Goal: Task Accomplishment & Management: Use online tool/utility

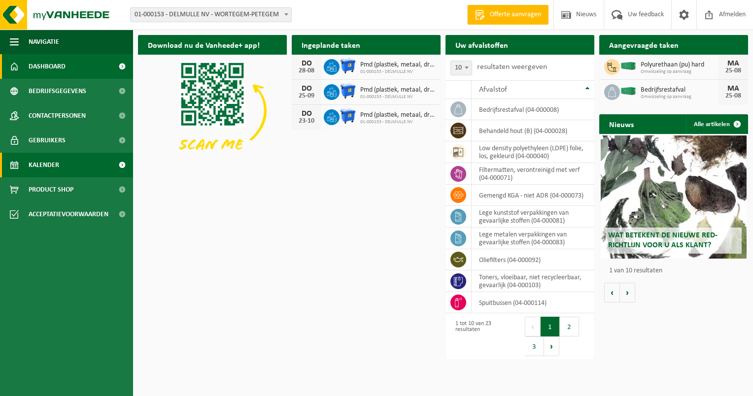
click at [62, 160] on link "Kalender" at bounding box center [66, 165] width 133 height 25
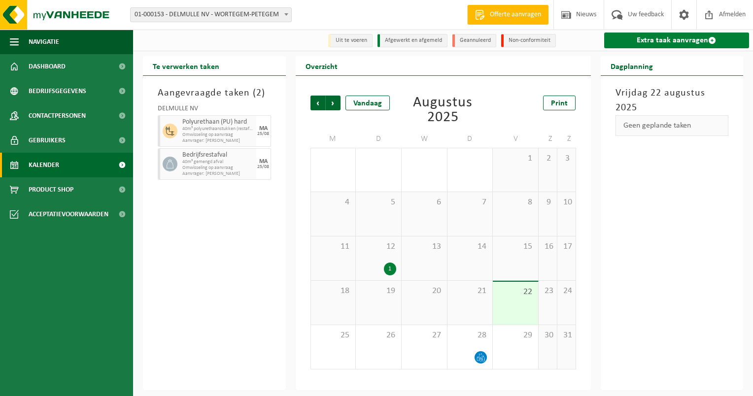
click at [637, 39] on link "Extra taak aanvragen" at bounding box center [676, 41] width 145 height 16
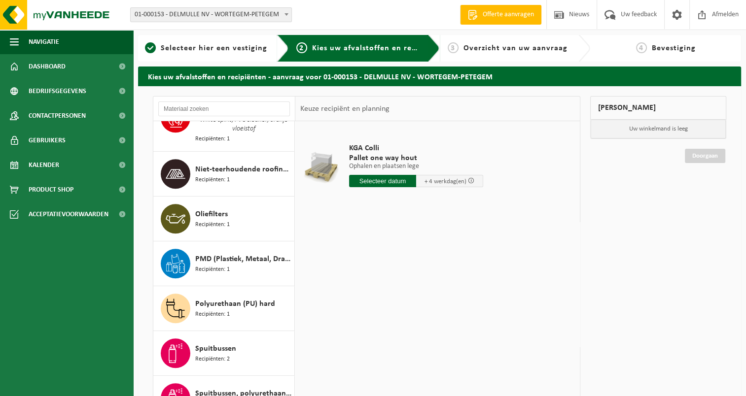
scroll to position [641, 0]
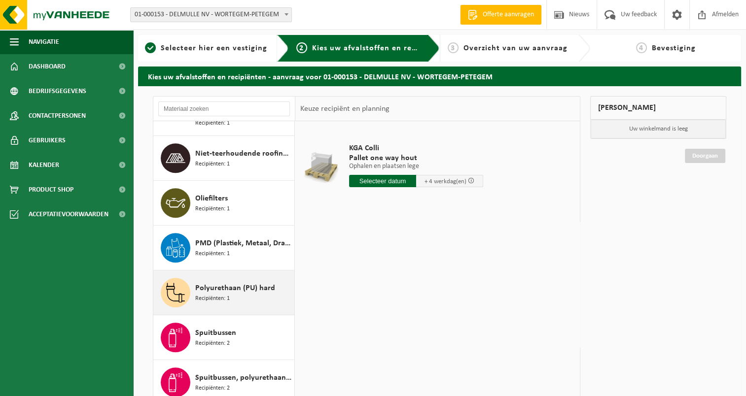
click at [246, 290] on div "Polyurethaan (PU) hard Recipiënten: 1" at bounding box center [243, 293] width 97 height 30
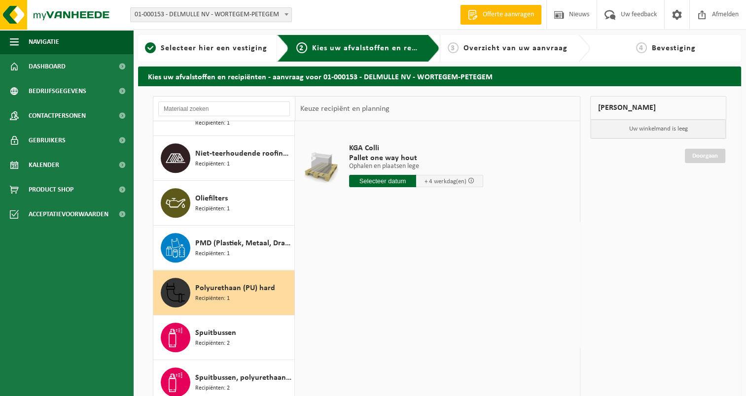
scroll to position [722, 0]
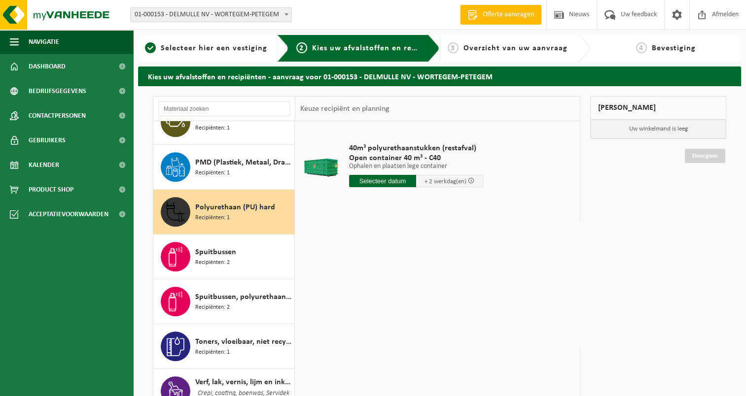
click at [394, 181] on input "text" at bounding box center [382, 181] width 67 height 12
click at [358, 297] on div "25" at bounding box center [358, 300] width 17 height 16
type input "Van 2025-08-25"
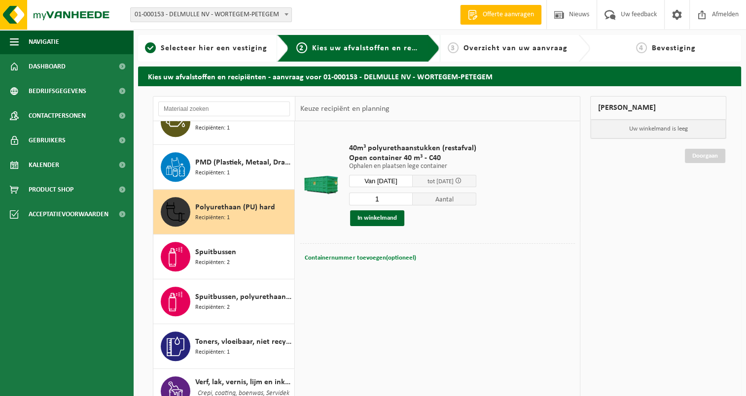
click at [340, 258] on span "Containernummer toevoegen(optioneel)" at bounding box center [360, 258] width 111 height 6
type input "c40-219"
click at [385, 216] on button "In winkelmand" at bounding box center [377, 219] width 54 height 16
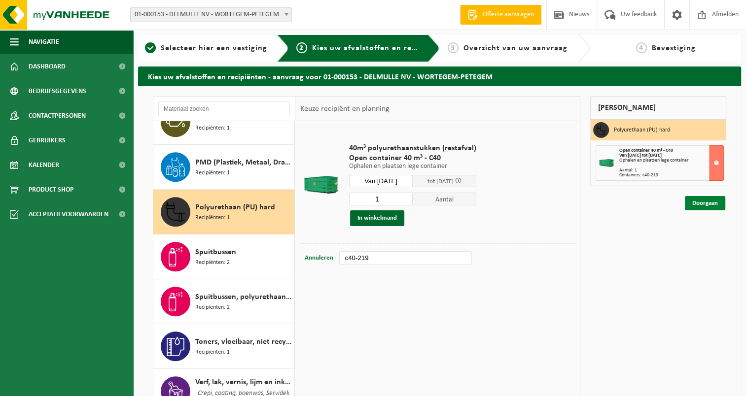
click at [701, 202] on link "Doorgaan" at bounding box center [705, 203] width 40 height 14
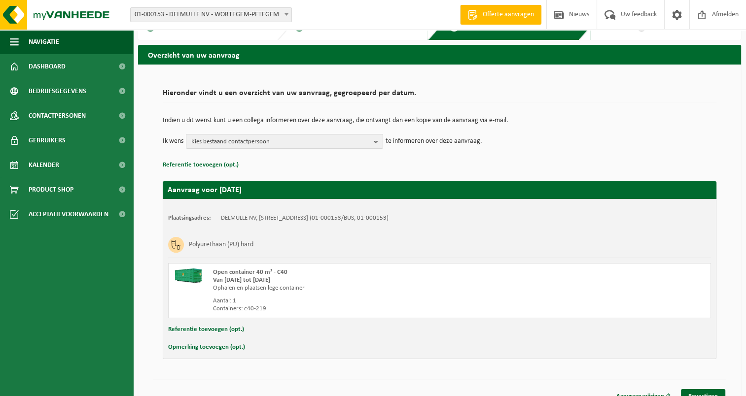
scroll to position [34, 0]
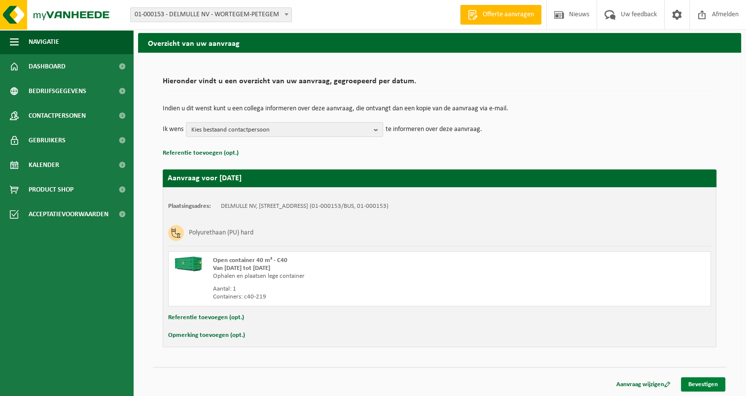
click at [712, 385] on link "Bevestigen" at bounding box center [703, 385] width 44 height 14
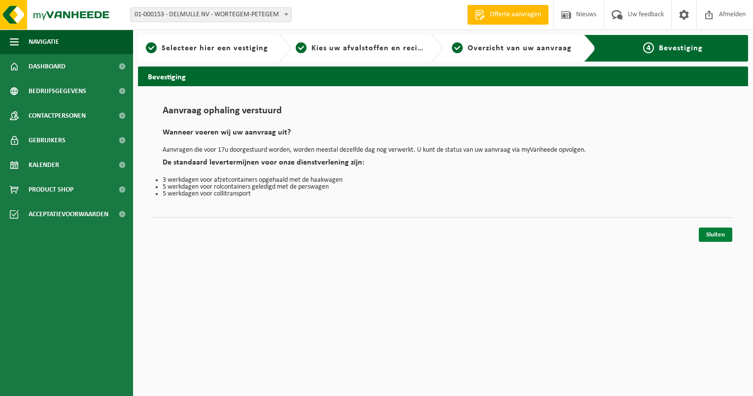
click at [713, 232] on link "Sluiten" at bounding box center [716, 235] width 34 height 14
